Goal: Obtain resource: Download file/media

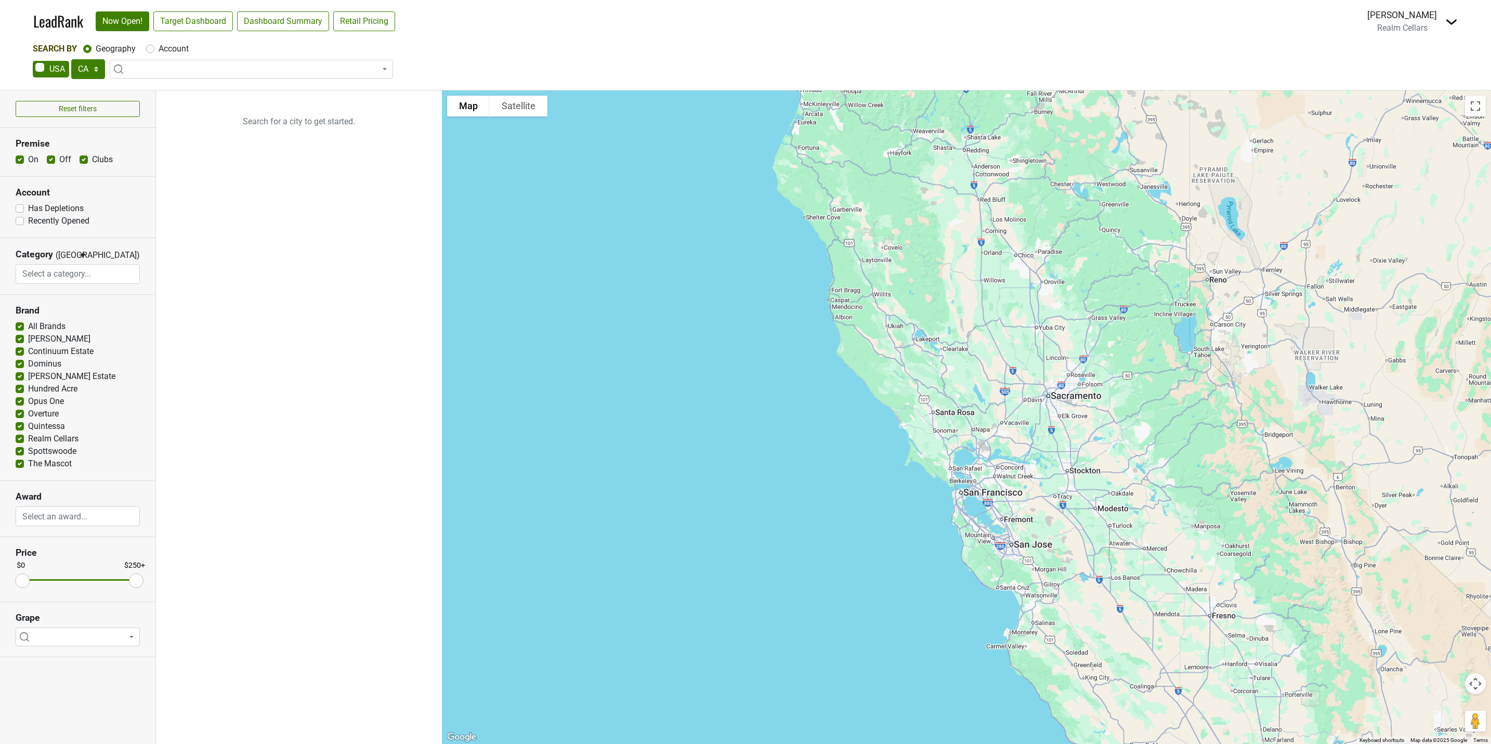
select select "CA"
select select
click at [195, 20] on link "Target Dashboard" at bounding box center [193, 21] width 80 height 20
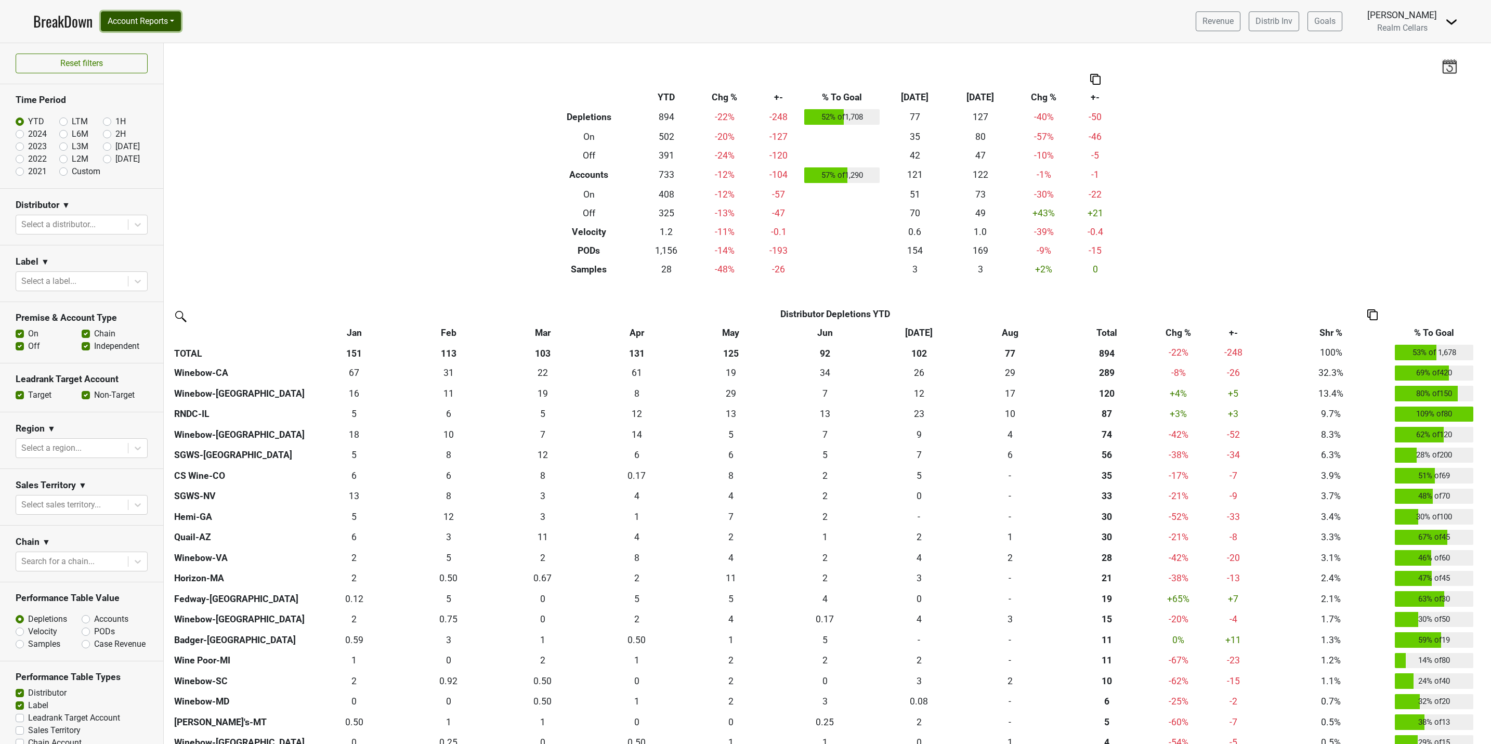
click at [144, 19] on button "Account Reports" at bounding box center [141, 21] width 80 height 20
click at [148, 45] on link "SuperRanker" at bounding box center [147, 45] width 92 height 17
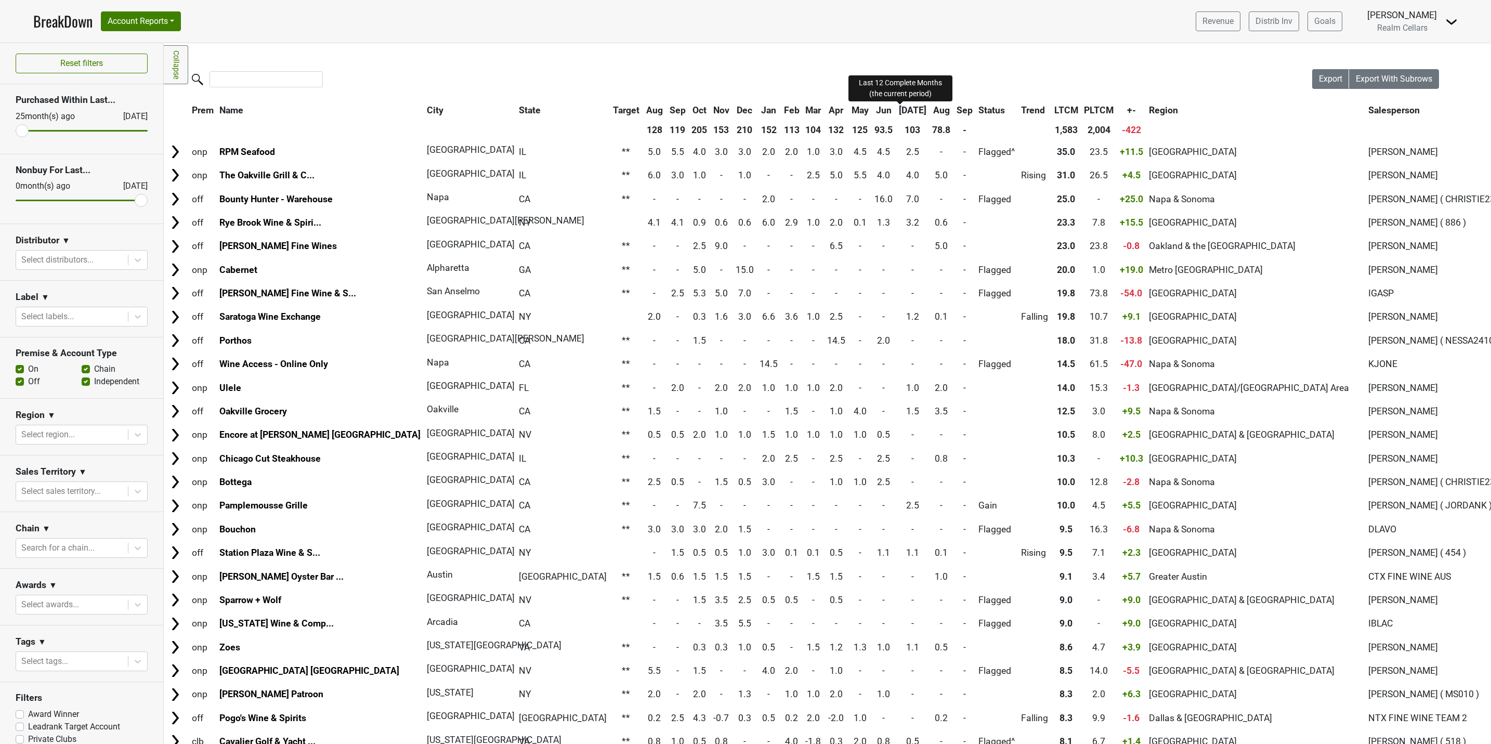
click at [1054, 107] on span "LTCM" at bounding box center [1066, 110] width 24 height 10
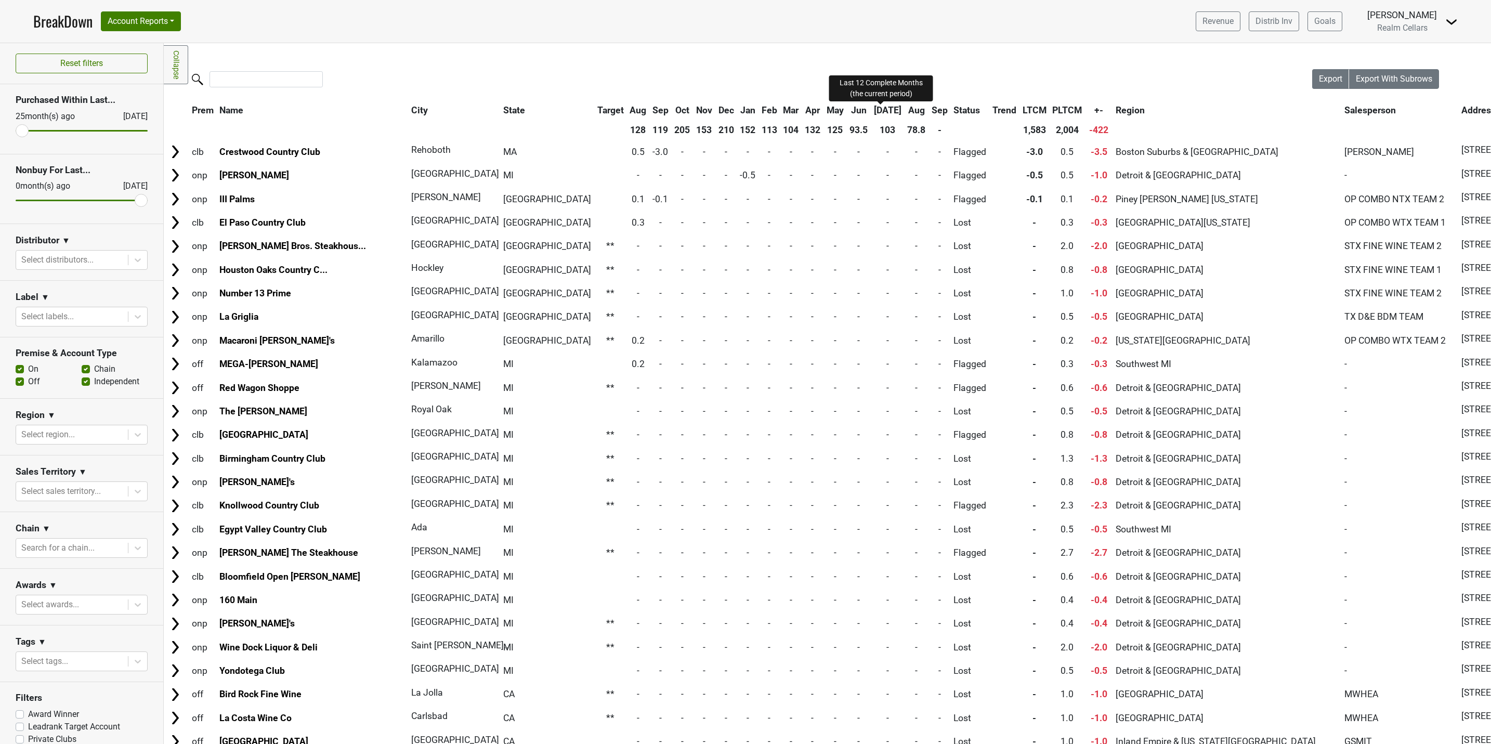
click at [1023, 110] on span "LTCM" at bounding box center [1035, 110] width 24 height 10
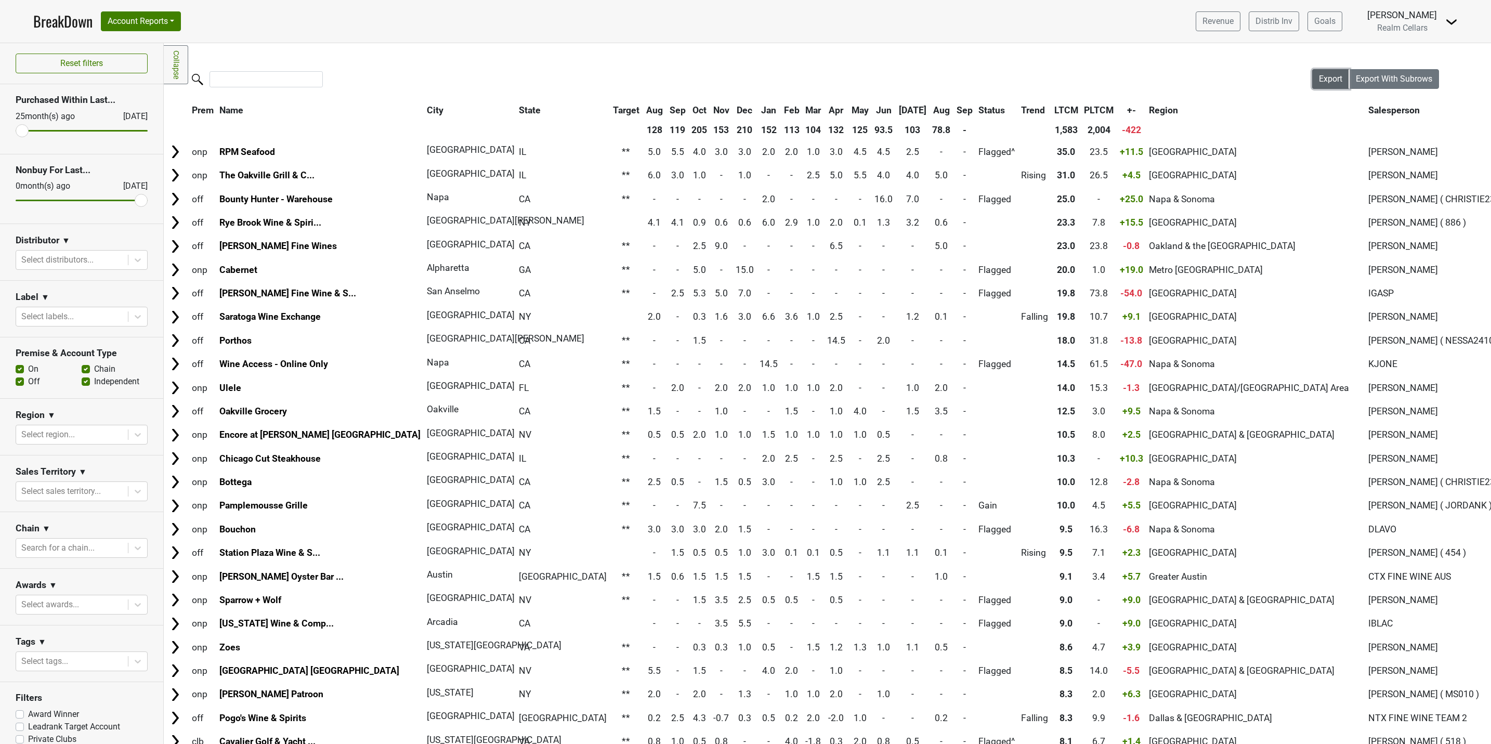
click at [1320, 75] on span "Export" at bounding box center [1330, 79] width 23 height 10
click at [77, 546] on div at bounding box center [71, 548] width 101 height 15
type input "total"
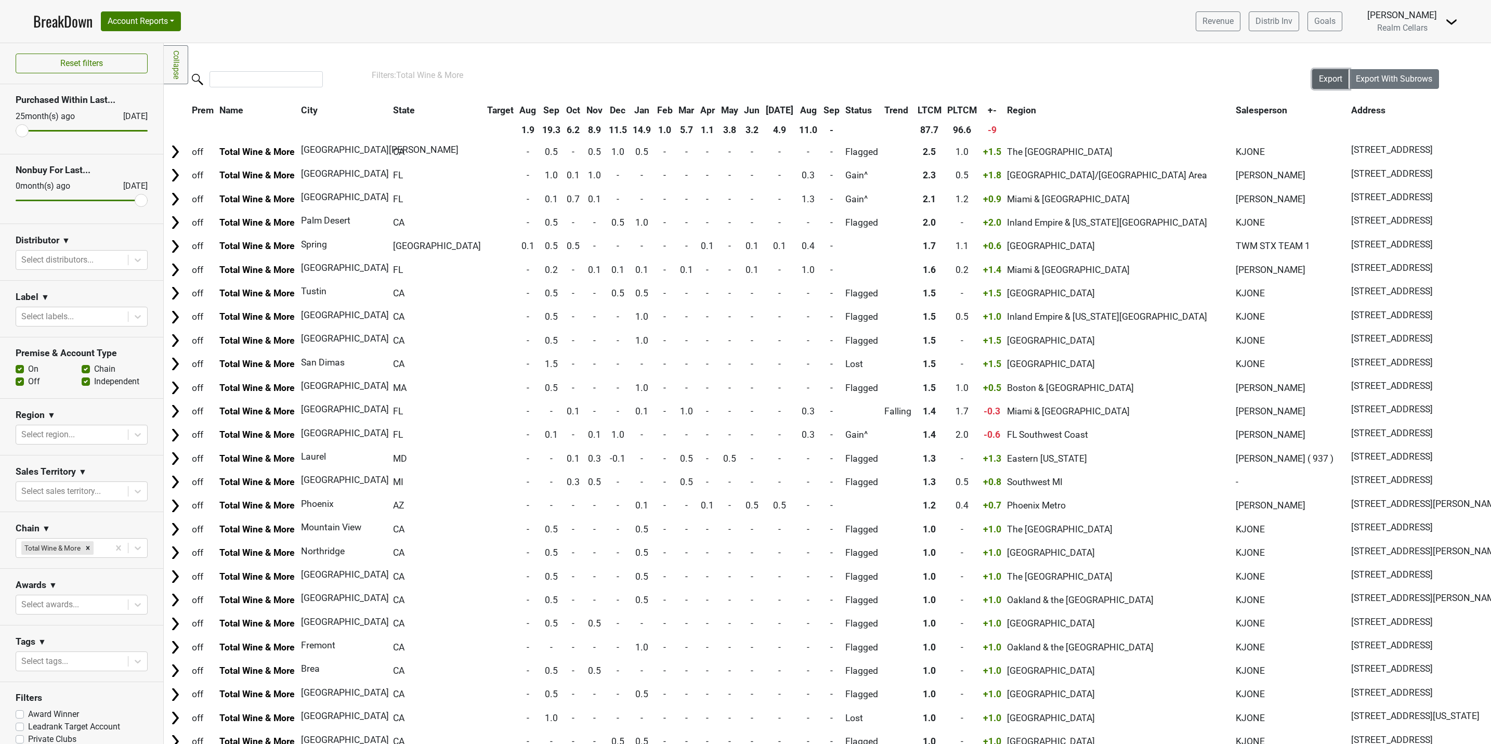
click at [1321, 78] on span "Export" at bounding box center [1330, 79] width 23 height 10
click at [133, 315] on icon at bounding box center [138, 316] width 10 height 10
click at [89, 409] on div "Beckstoffer To Kalon" at bounding box center [76, 419] width 120 height 21
click at [133, 317] on icon at bounding box center [138, 316] width 10 height 10
click at [77, 388] on div "Beckstoffer [PERSON_NAME]" at bounding box center [76, 398] width 120 height 21
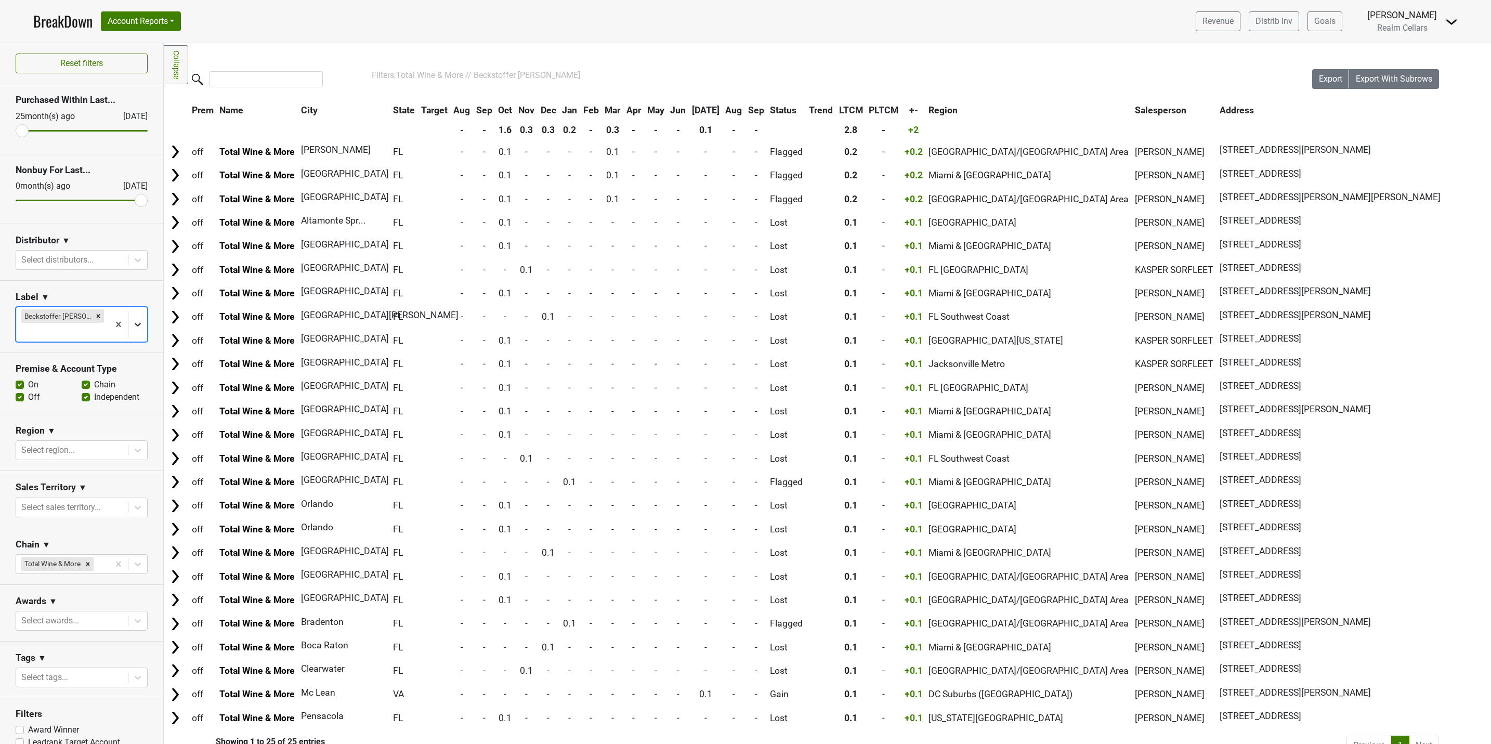
click at [133, 325] on icon at bounding box center [138, 324] width 10 height 10
click at [80, 453] on div "The Tempest" at bounding box center [76, 463] width 120 height 21
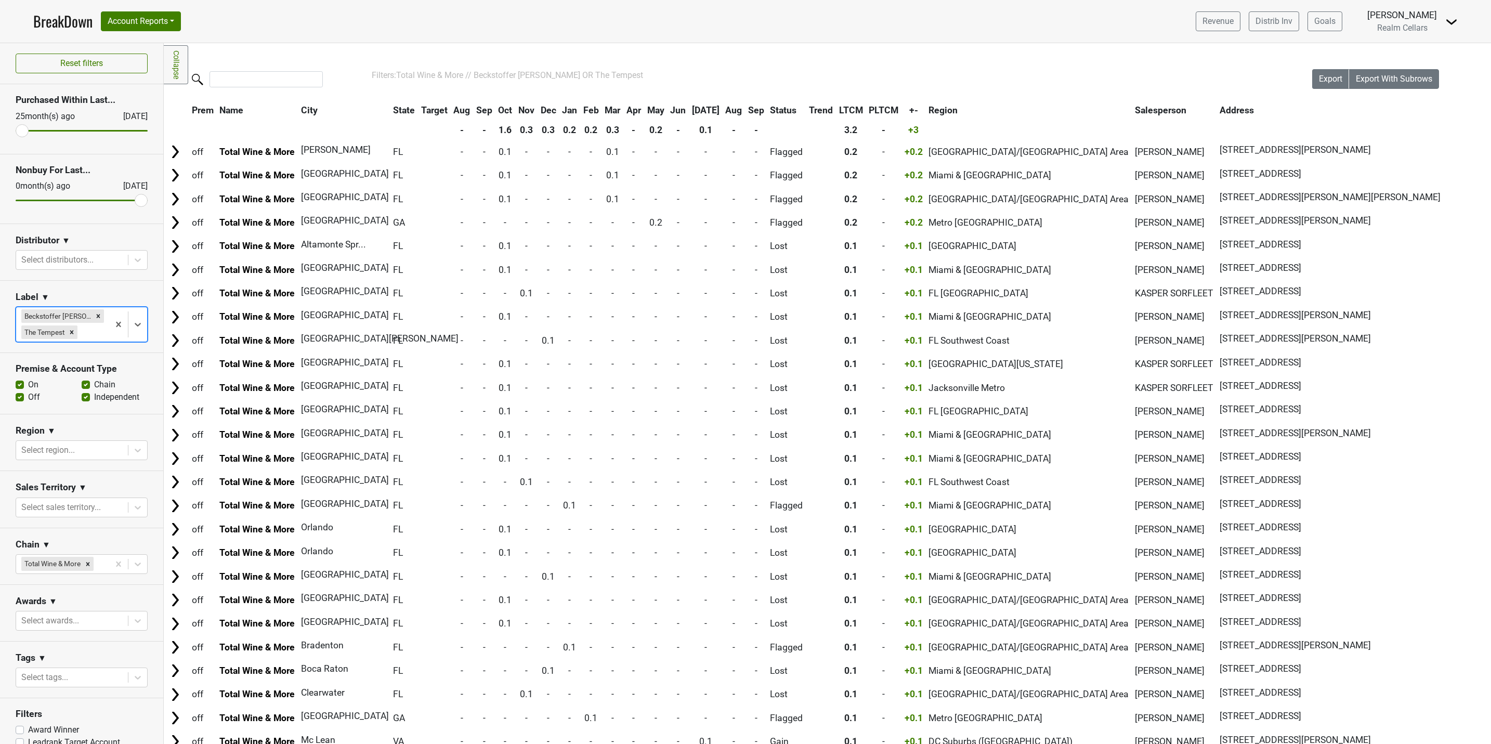
click at [97, 317] on icon "Remove Beckstoffer Dr. Crane" at bounding box center [99, 316] width 4 height 4
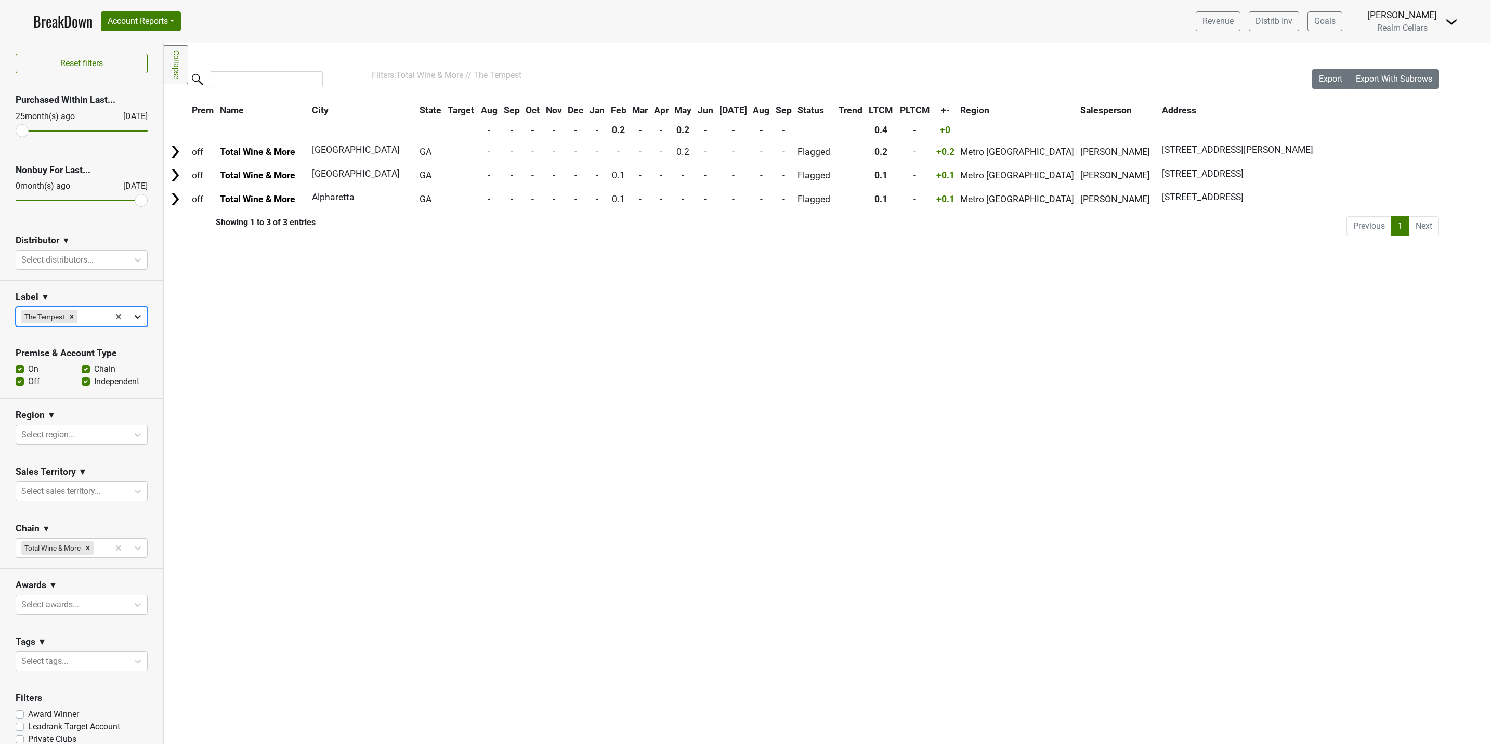
click at [133, 320] on icon at bounding box center [138, 316] width 10 height 10
